Goal: Information Seeking & Learning: Learn about a topic

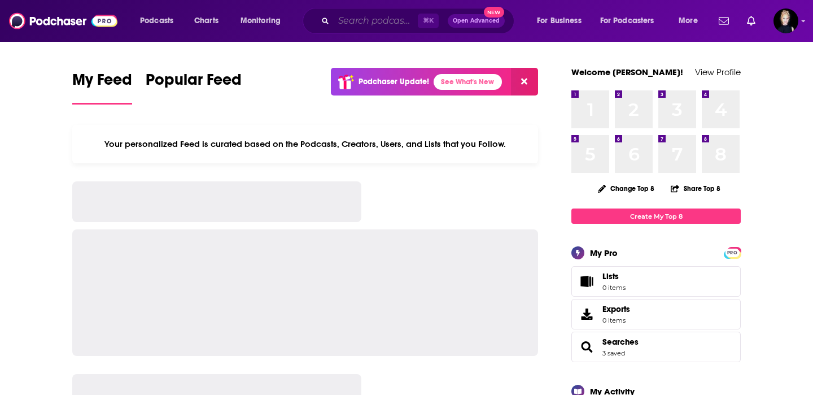
click at [403, 20] on input "Search podcasts, credits, & more..." at bounding box center [376, 21] width 84 height 18
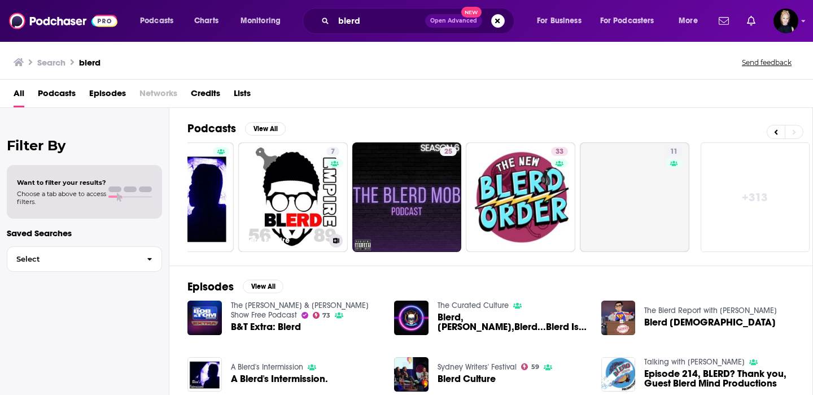
scroll to position [0, 412]
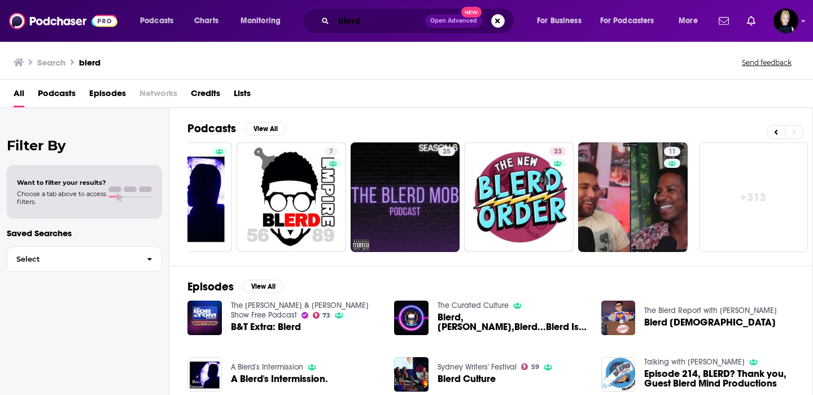
click at [373, 21] on input "blerd" at bounding box center [380, 21] width 92 height 18
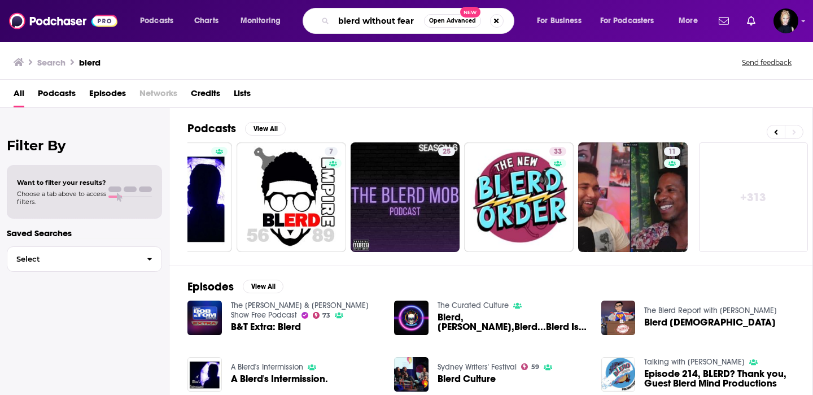
type input "blerd without fear"
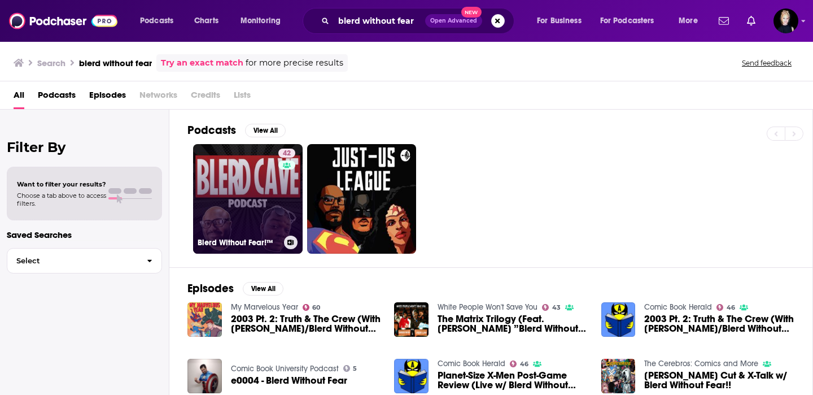
click at [264, 202] on link "42 Blerd Without Fear!™" at bounding box center [248, 199] width 110 height 110
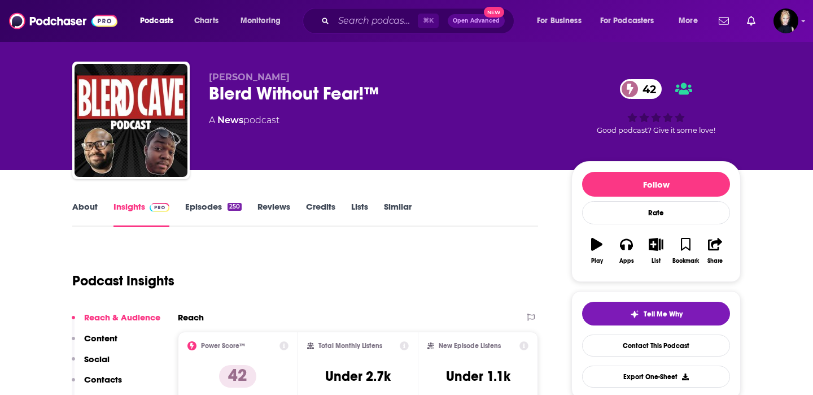
scroll to position [6, 0]
